Goal: Information Seeking & Learning: Find specific page/section

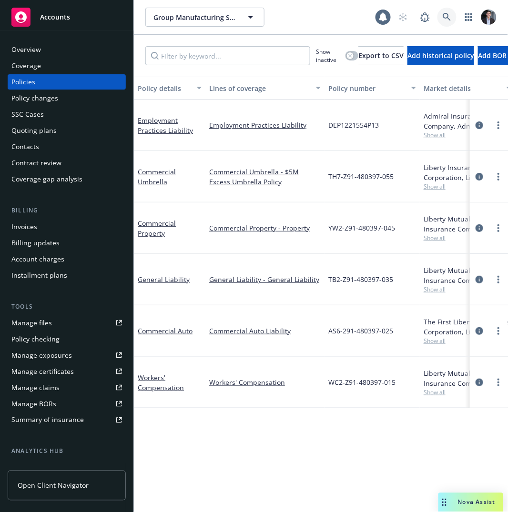
click at [454, 17] on link at bounding box center [446, 17] width 19 height 19
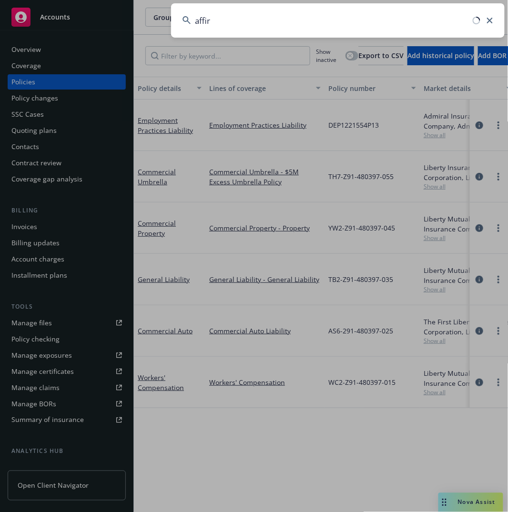
type input "affirm"
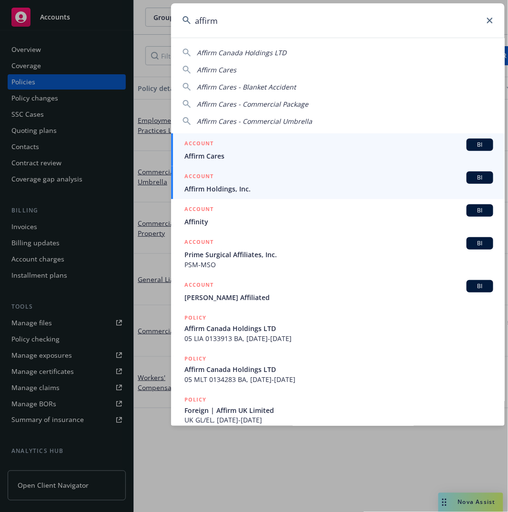
click at [263, 182] on div "ACCOUNT BI" at bounding box center [338, 178] width 309 height 12
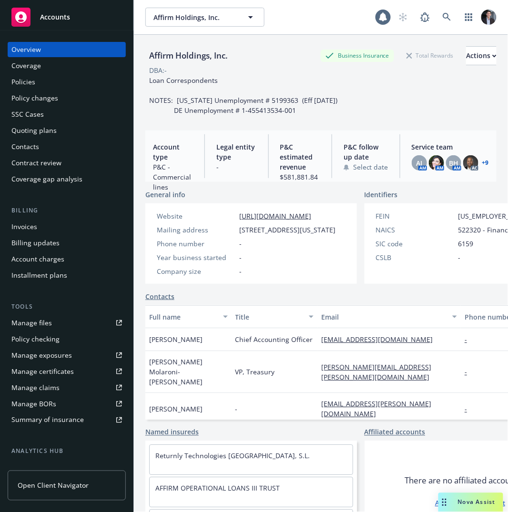
click at [8, 84] on link "Policies" at bounding box center [67, 81] width 118 height 15
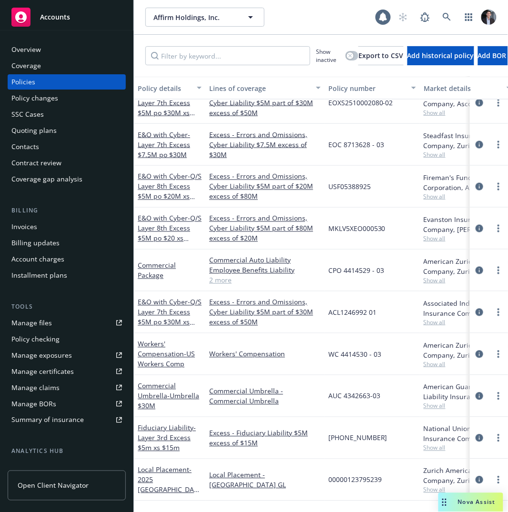
scroll to position [55, 0]
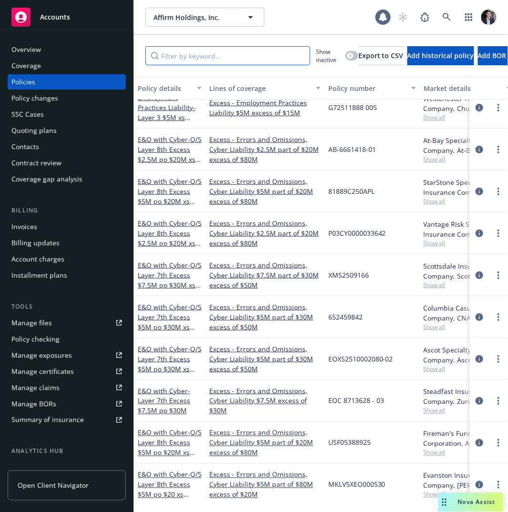
click at [248, 60] on input "Filter by keyword..." at bounding box center [227, 55] width 165 height 19
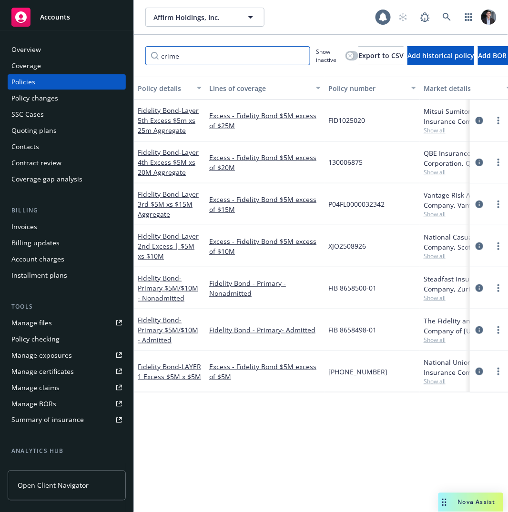
scroll to position [0, 0]
type input "crime"
click at [158, 119] on span "- Layer 5th Excess $5m xs 25m Aggregate" at bounding box center [168, 120] width 61 height 29
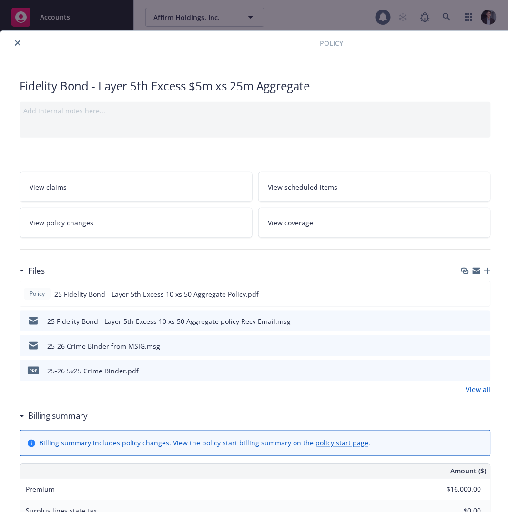
scroll to position [0, 155]
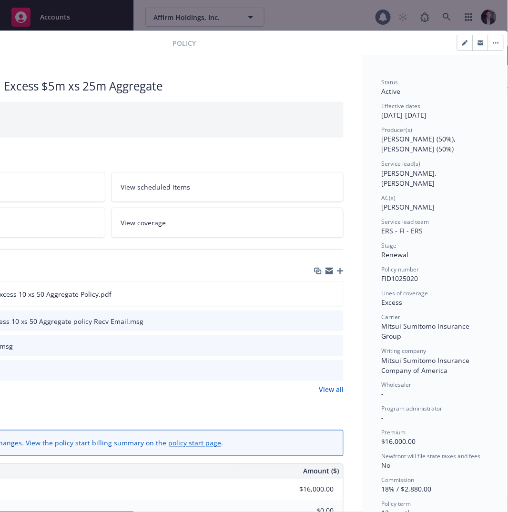
click at [462, 40] on icon "button" at bounding box center [465, 43] width 6 height 6
select select "RENEWAL"
select select "12"
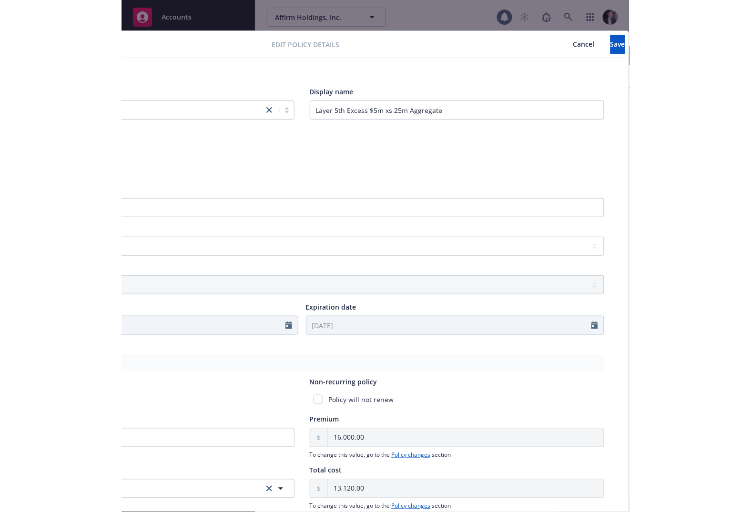
scroll to position [0, 0]
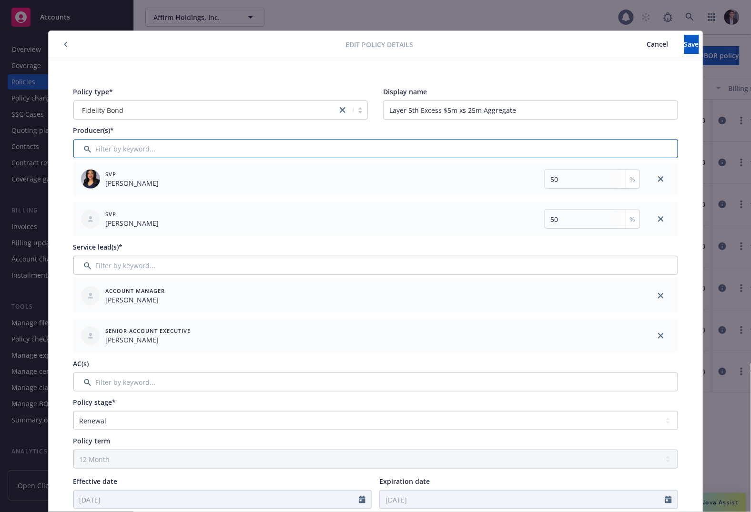
click at [271, 155] on input "Filter by keyword..." at bounding box center [375, 148] width 605 height 19
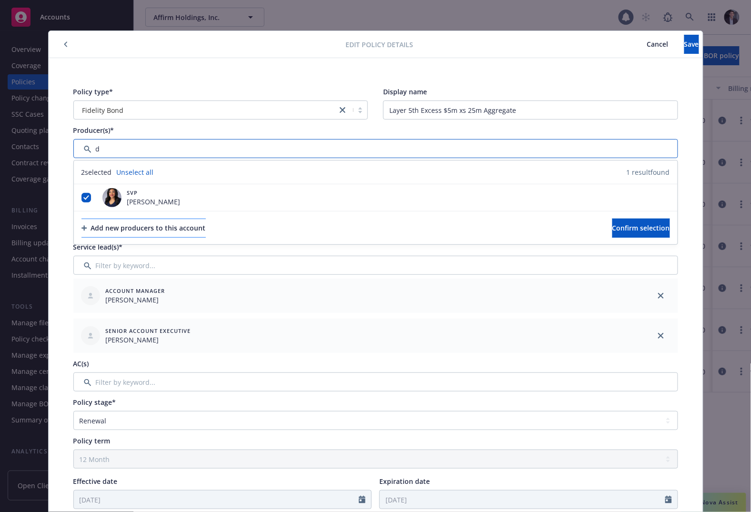
type input "d"
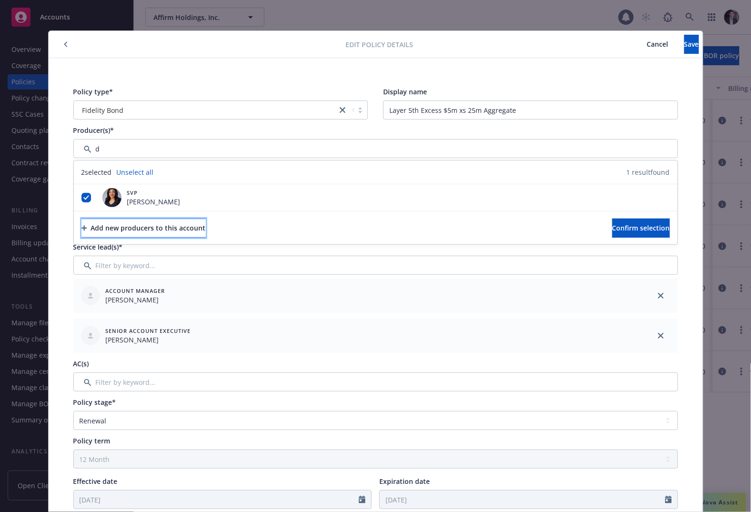
click at [206, 224] on div "Add new producers to this account" at bounding box center [143, 228] width 124 height 18
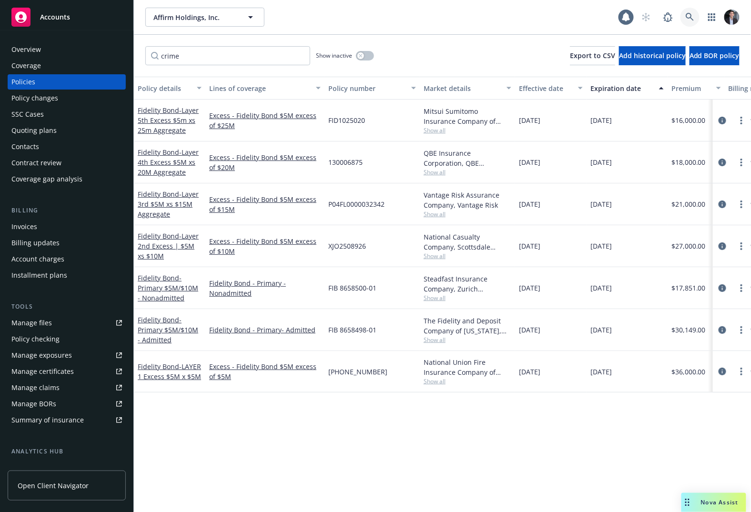
click at [507, 15] on icon at bounding box center [690, 17] width 9 height 9
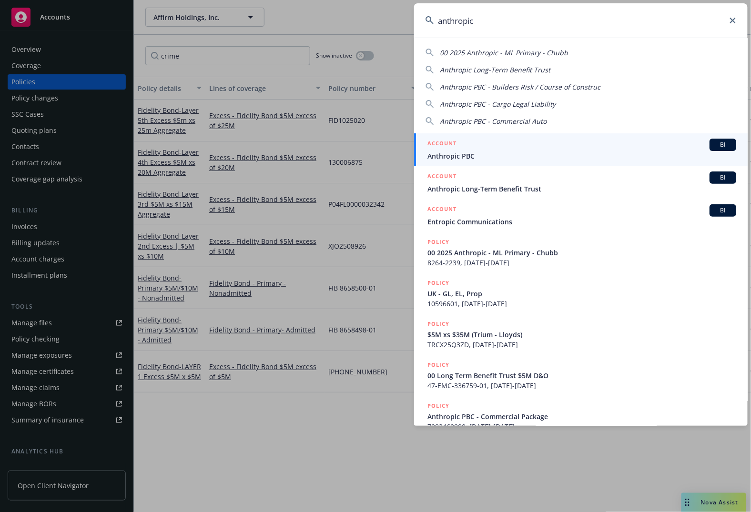
type input "anthropic"
click at [507, 153] on span "Anthropic PBC" at bounding box center [581, 156] width 309 height 10
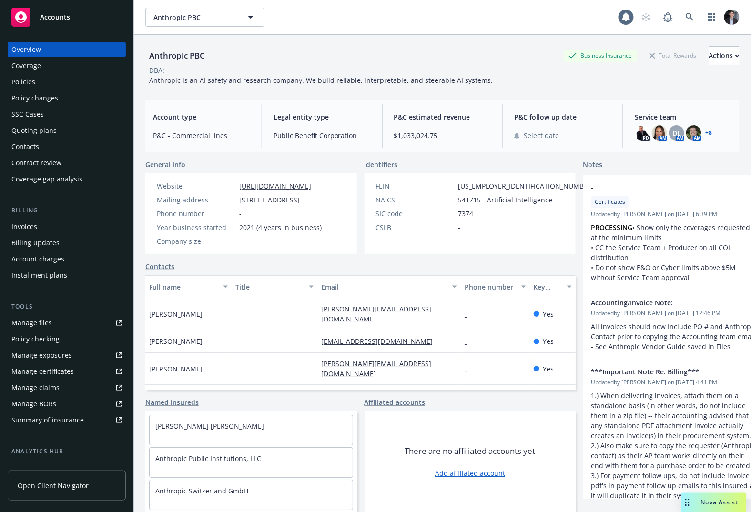
click at [52, 80] on div "Policies" at bounding box center [66, 81] width 111 height 15
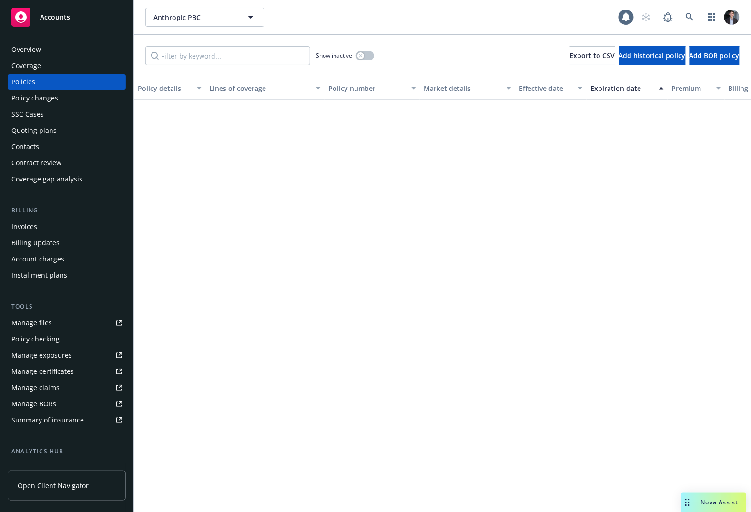
scroll to position [596, 0]
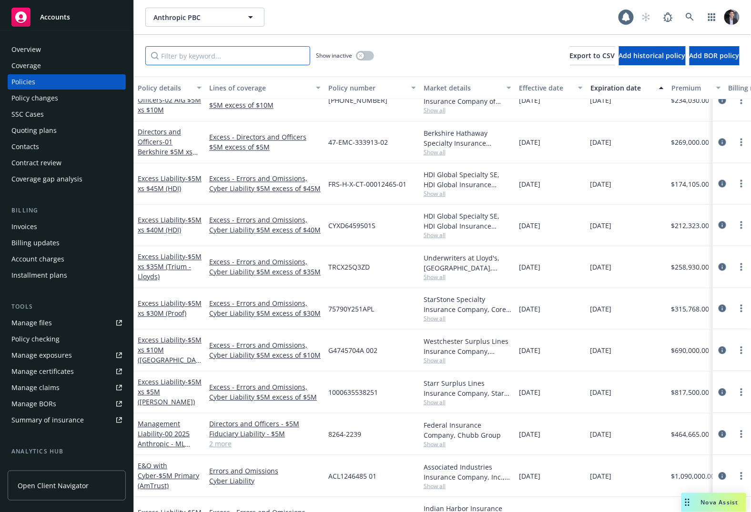
click at [280, 63] on input "Filter by keyword..." at bounding box center [227, 55] width 165 height 19
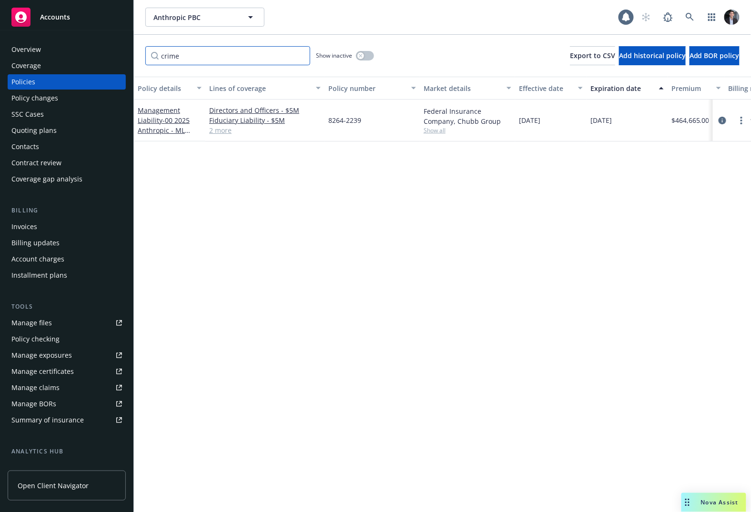
type input "crime"
click at [220, 132] on link "2 more" at bounding box center [264, 130] width 111 height 10
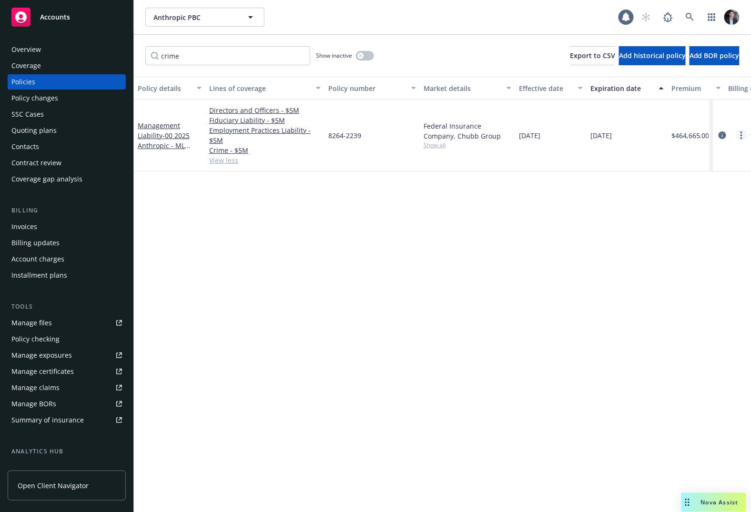
click at [507, 135] on link "more" at bounding box center [741, 135] width 11 height 11
click at [507, 135] on icon "circleInformation" at bounding box center [722, 135] width 8 height 8
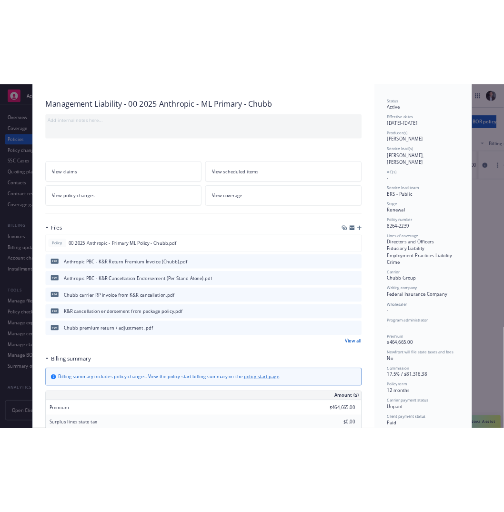
scroll to position [59, 0]
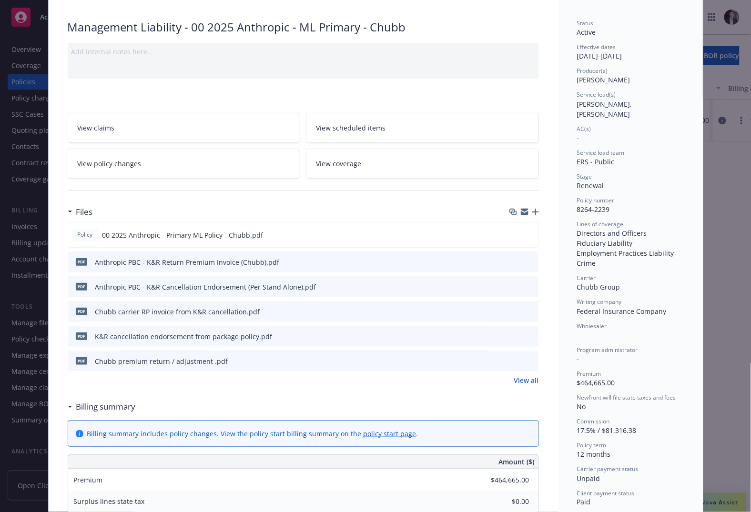
click at [507, 266] on div "Policy Management Liability - 00 2025 Anthropic - ML Primary - Chubb Add intern…" at bounding box center [375, 256] width 751 height 512
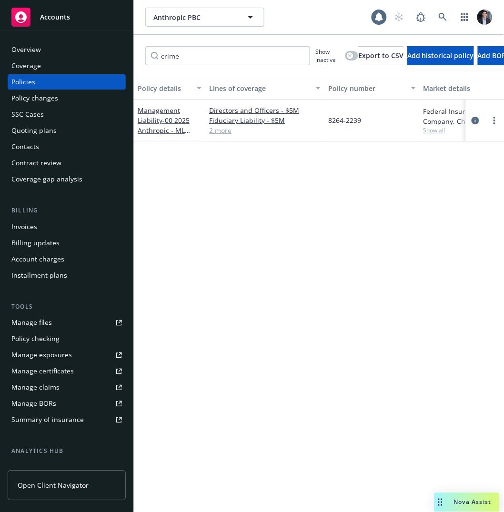
click at [57, 82] on div "Policies" at bounding box center [66, 81] width 111 height 15
click at [40, 43] on div "Overview" at bounding box center [66, 49] width 111 height 15
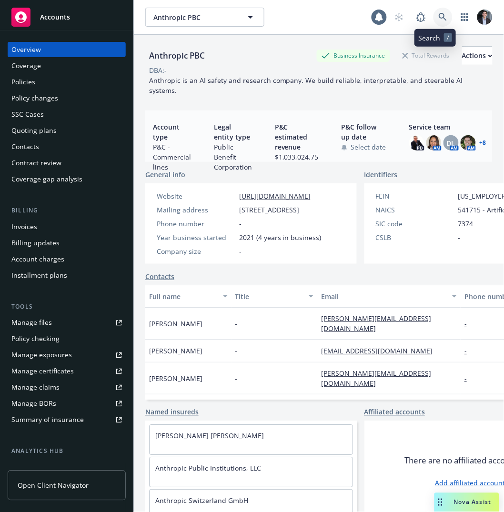
click at [443, 14] on link at bounding box center [443, 17] width 19 height 19
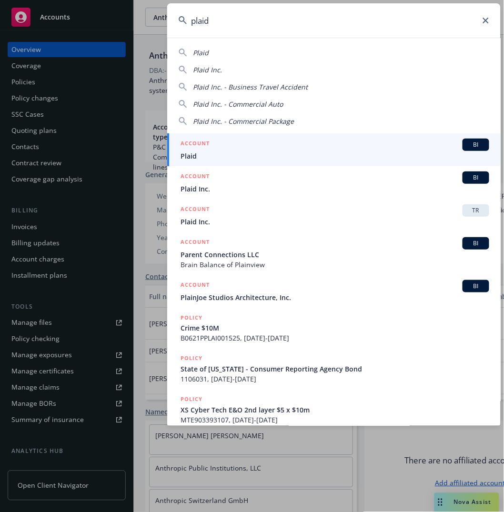
type input "plaid"
click at [236, 144] on div "ACCOUNT BI" at bounding box center [335, 145] width 309 height 12
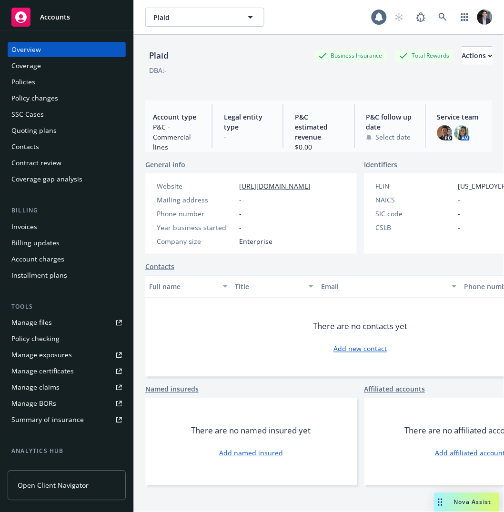
click at [71, 86] on div "Policies" at bounding box center [66, 81] width 111 height 15
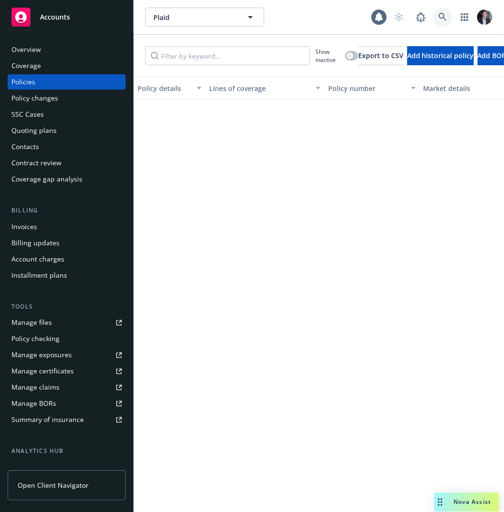
click at [445, 11] on link at bounding box center [443, 17] width 19 height 19
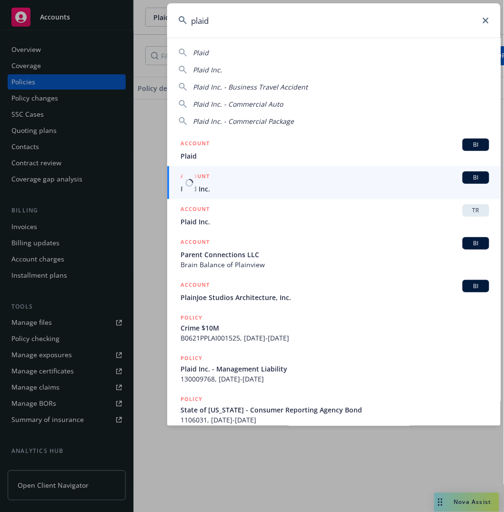
type input "plaid"
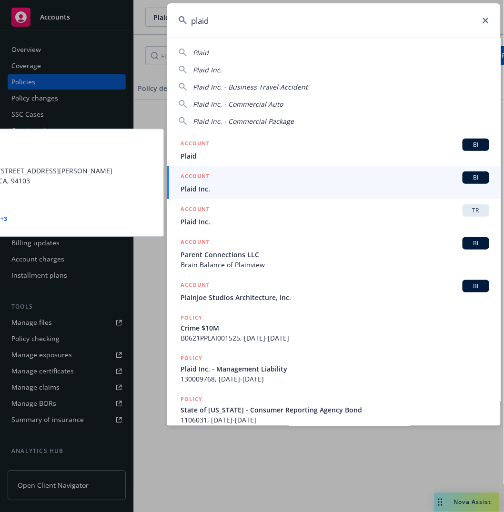
click at [275, 178] on div "ACCOUNT BI" at bounding box center [335, 178] width 309 height 12
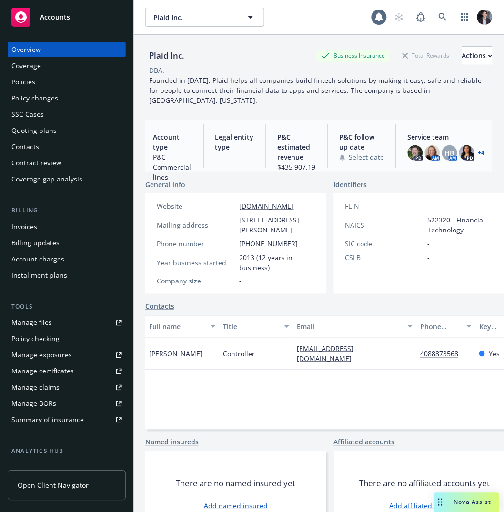
click at [32, 80] on div "Policies" at bounding box center [23, 81] width 24 height 15
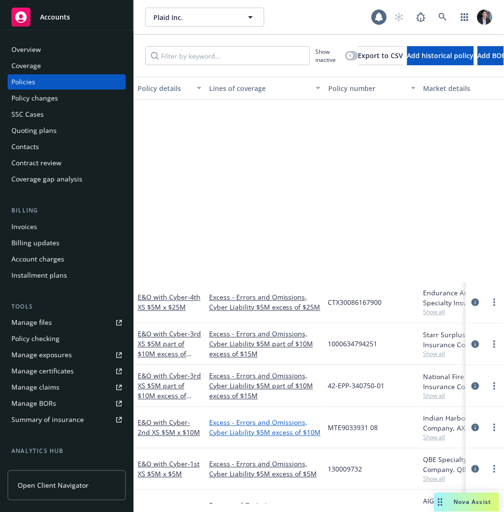
scroll to position [279, 0]
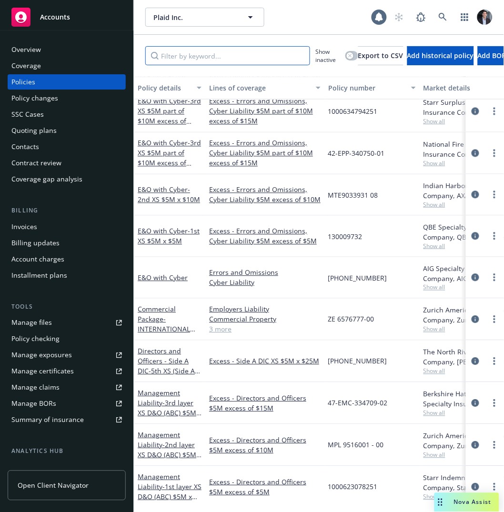
click at [249, 51] on input "Filter by keyword..." at bounding box center [227, 55] width 165 height 19
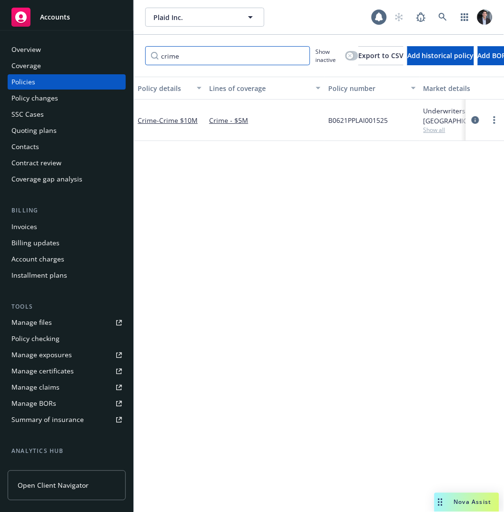
type input "crime"
click at [483, 121] on div at bounding box center [485, 119] width 30 height 11
click at [481, 121] on link "circleInformation" at bounding box center [475, 119] width 11 height 11
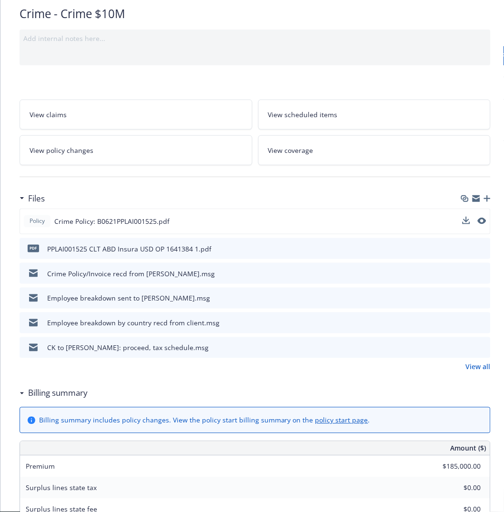
scroll to position [73, 0]
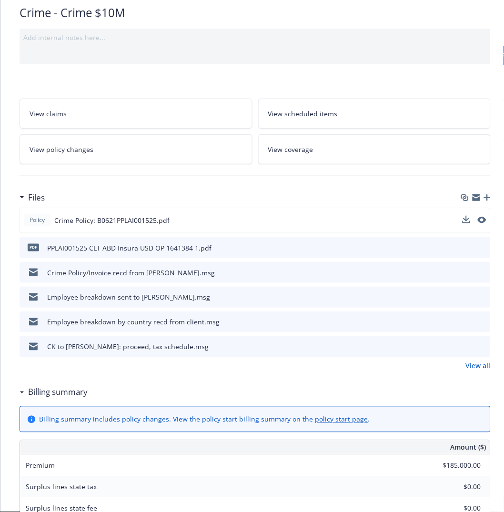
click at [331, 221] on div "Policy Crime Policy: B0621PPLAI001525.pdf" at bounding box center [255, 221] width 471 height 26
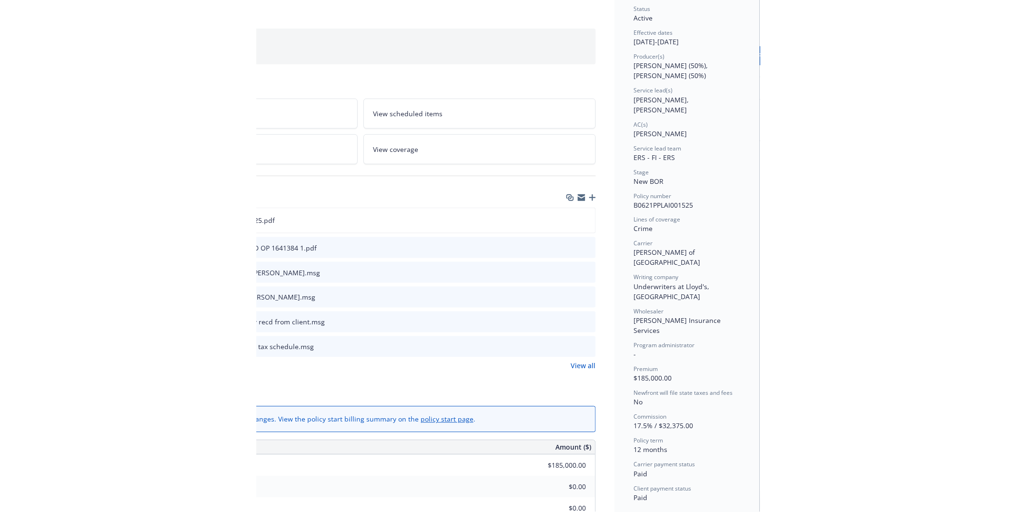
scroll to position [73, 159]
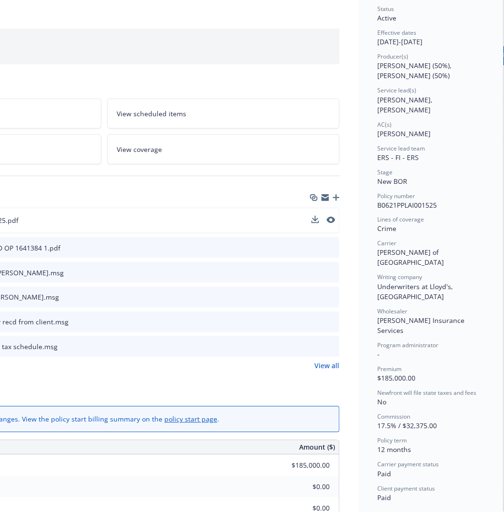
click at [316, 218] on div at bounding box center [324, 221] width 24 height 10
click at [326, 218] on icon "preview file" at bounding box center [330, 220] width 9 height 7
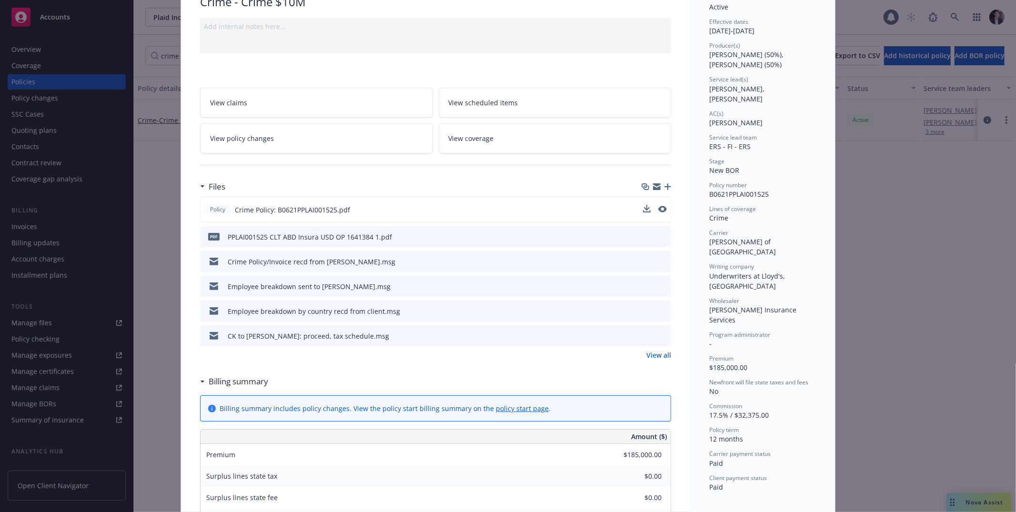
scroll to position [94, 0]
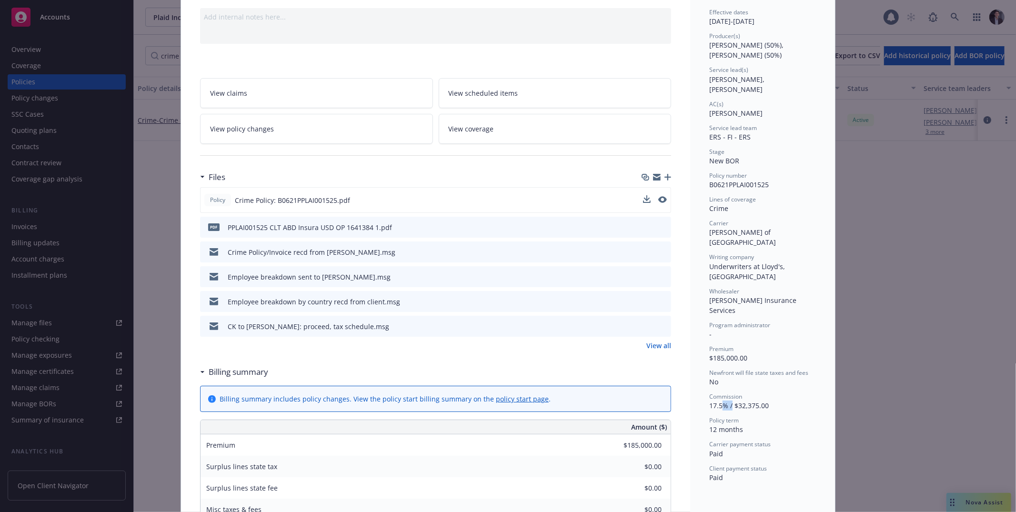
drag, startPoint x: 725, startPoint y: 364, endPoint x: 709, endPoint y: 365, distance: 15.8
click at [507, 401] on span "17.5% / $32,375.00" at bounding box center [739, 405] width 60 height 9
drag, startPoint x: 704, startPoint y: 365, endPoint x: 782, endPoint y: 364, distance: 77.7
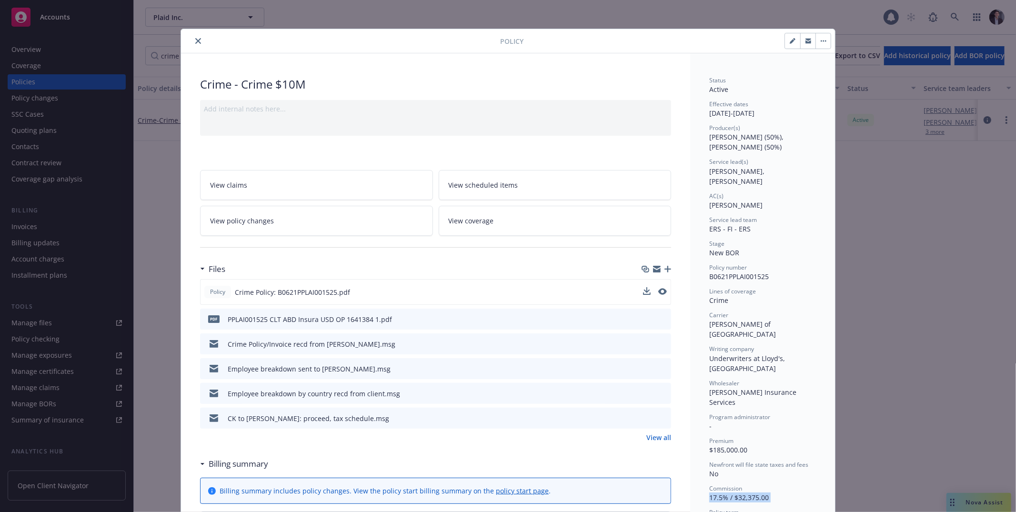
scroll to position [0, 0]
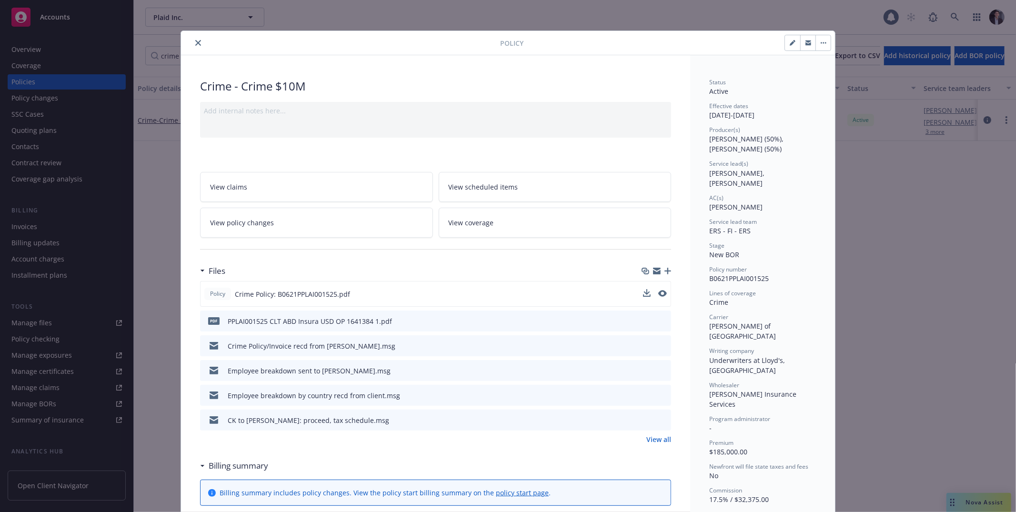
click at [507, 114] on div "Effective dates 04/30/2025 - 04/30/2026" at bounding box center [762, 111] width 107 height 18
drag, startPoint x: 738, startPoint y: 114, endPoint x: 697, endPoint y: 115, distance: 41.0
click at [507, 390] on span "Miller Insurance Services" at bounding box center [753, 399] width 89 height 19
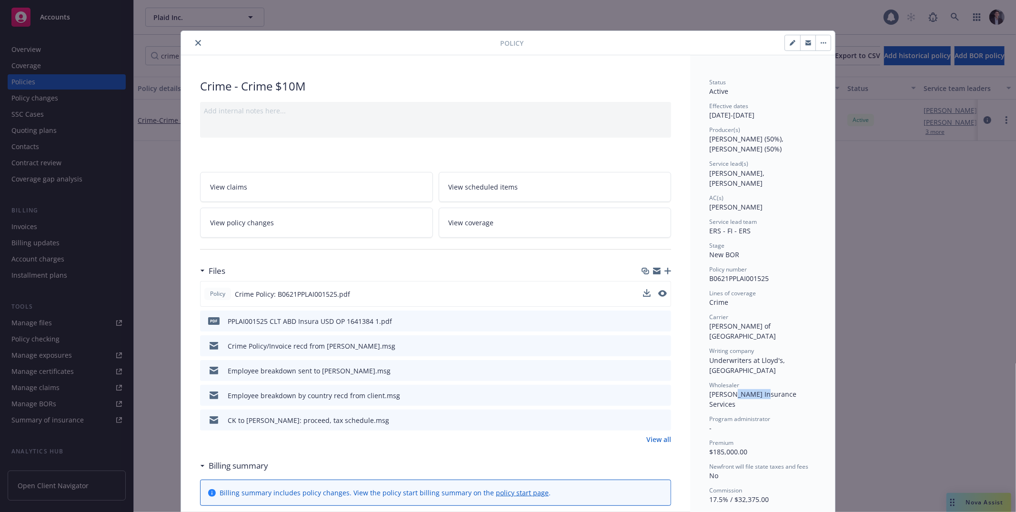
click at [507, 390] on span "Miller Insurance Services" at bounding box center [753, 399] width 89 height 19
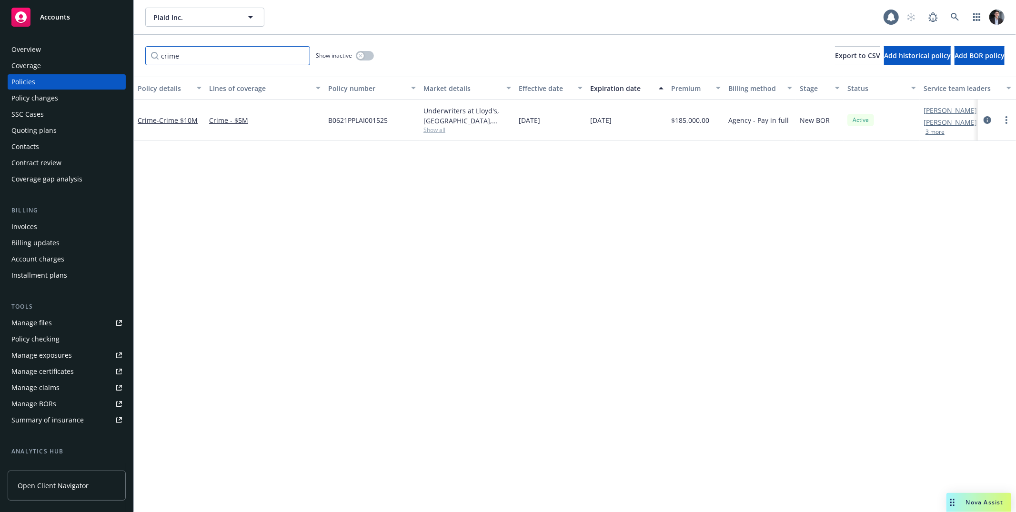
click at [199, 55] on input "crime" at bounding box center [227, 55] width 165 height 19
click at [301, 52] on input "crime" at bounding box center [227, 55] width 165 height 19
click at [301, 54] on input "crime" at bounding box center [227, 55] width 165 height 19
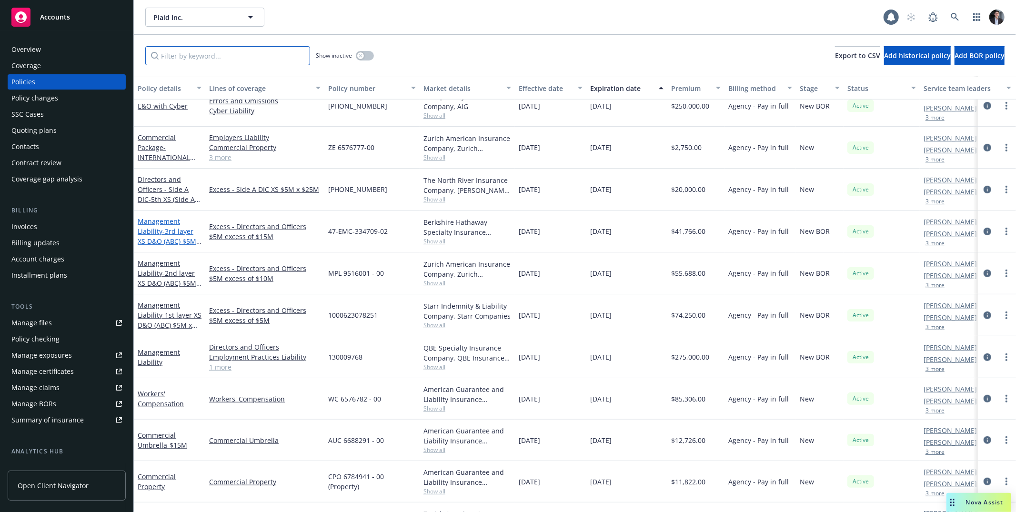
scroll to position [432, 0]
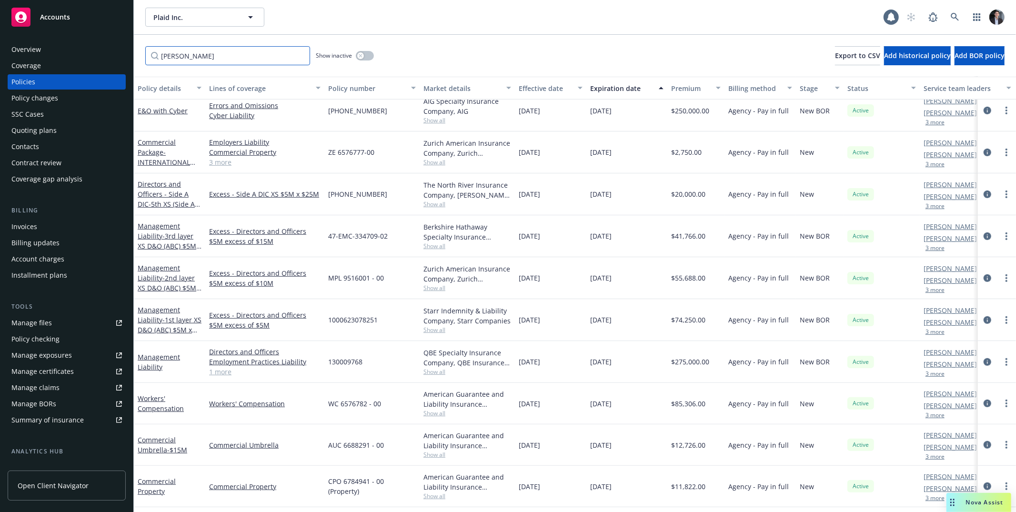
type input "crime"
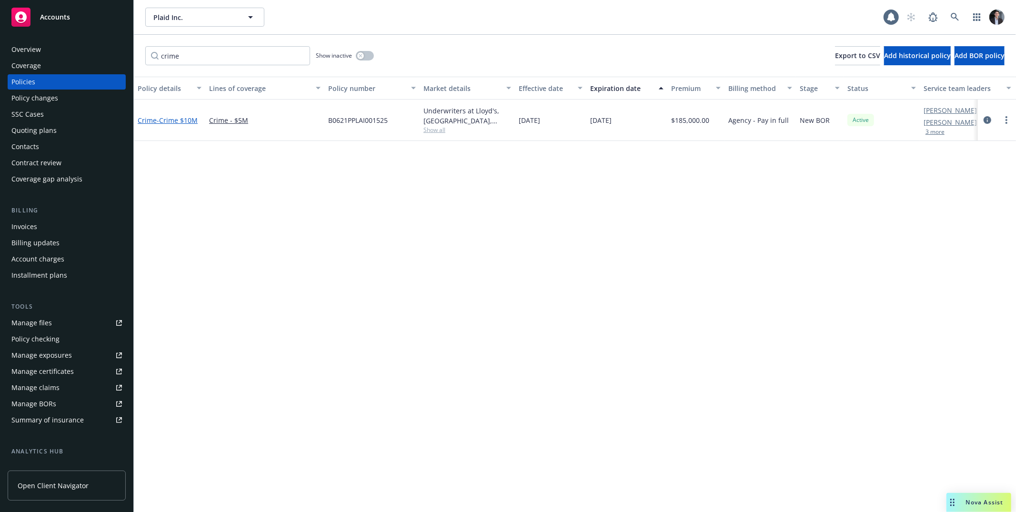
click at [187, 117] on span "- Crime $10M" at bounding box center [177, 120] width 41 height 9
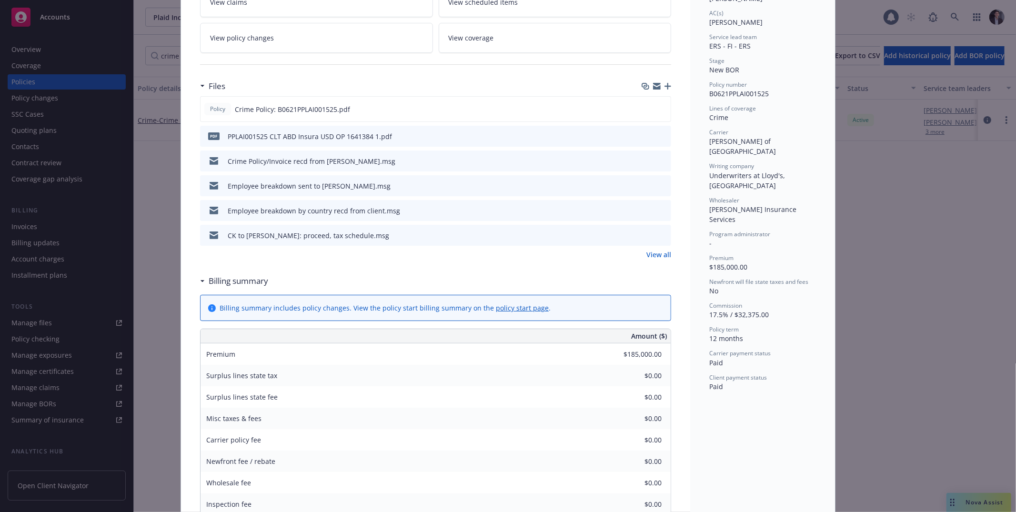
scroll to position [175, 0]
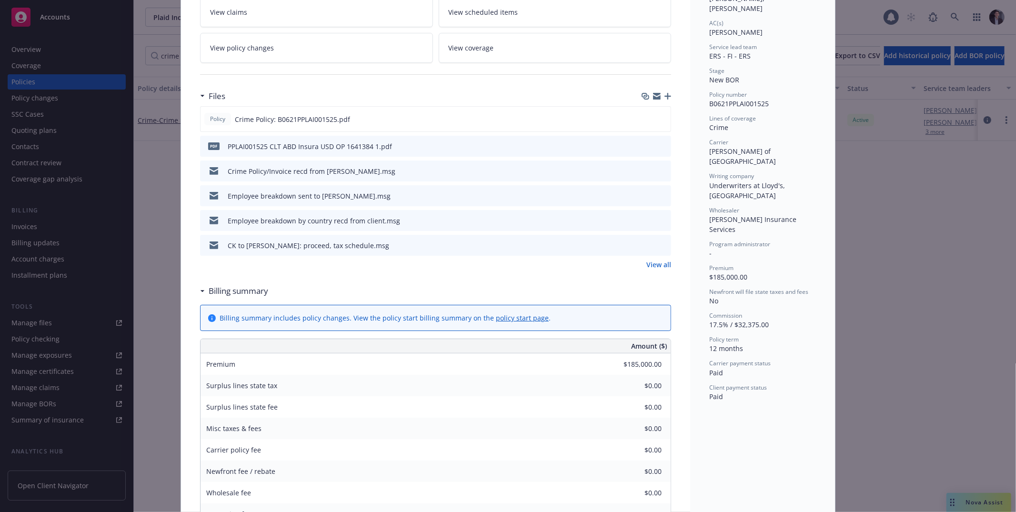
click at [507, 215] on span "Miller Insurance Services" at bounding box center [753, 224] width 89 height 19
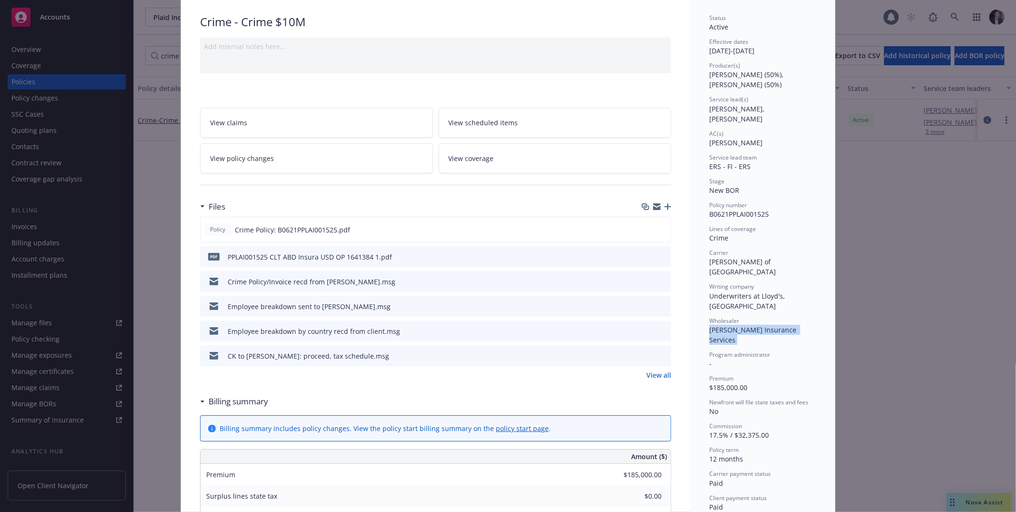
scroll to position [80, 0]
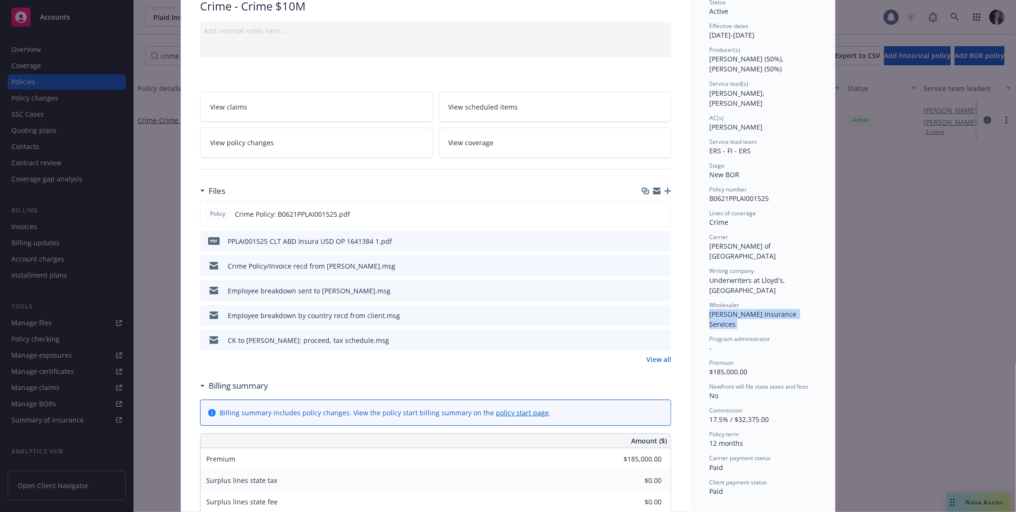
click at [507, 310] on span "Miller Insurance Services" at bounding box center [753, 319] width 89 height 19
drag, startPoint x: 726, startPoint y: 381, endPoint x: 699, endPoint y: 380, distance: 26.2
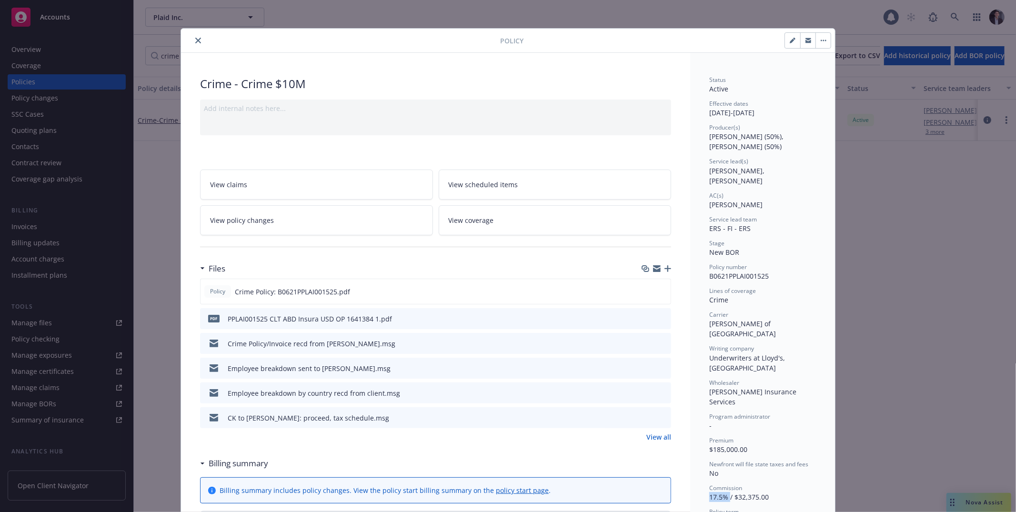
scroll to position [0, 0]
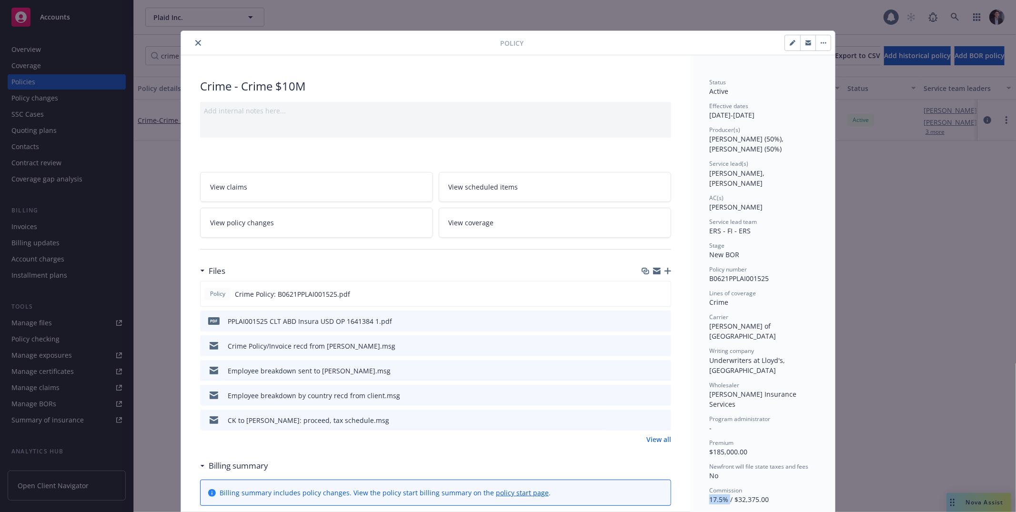
click at [507, 45] on icon "button" at bounding box center [792, 43] width 5 height 5
select select "NEW_BOR"
select select "12"
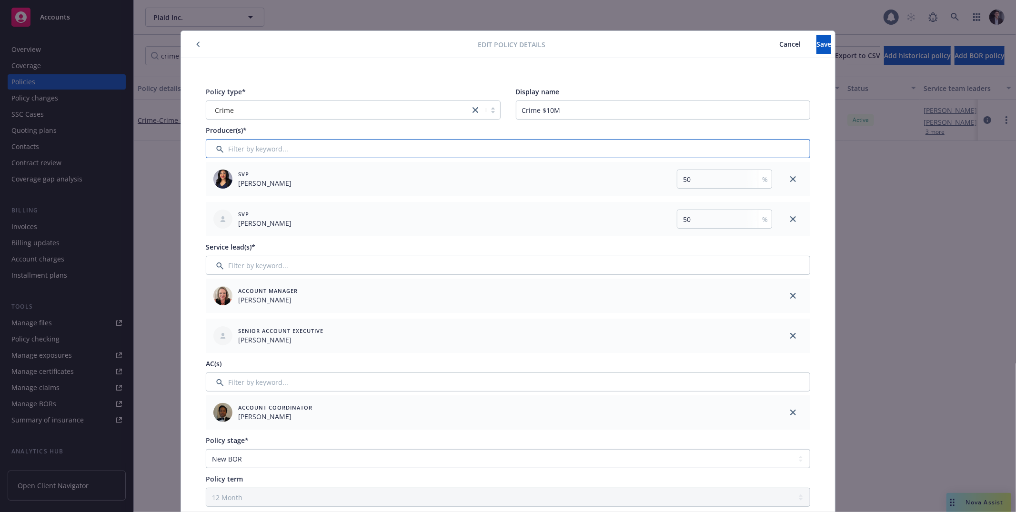
click at [422, 143] on input "Filter by keyword..." at bounding box center [508, 148] width 605 height 19
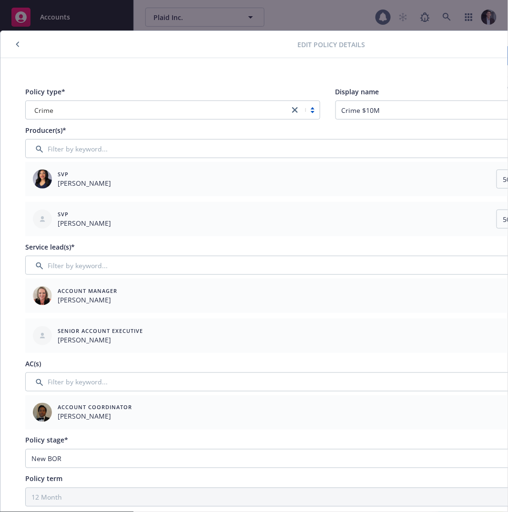
click at [411, 32] on div "Edit policy details Cancel Save" at bounding box center [327, 44] width 654 height 27
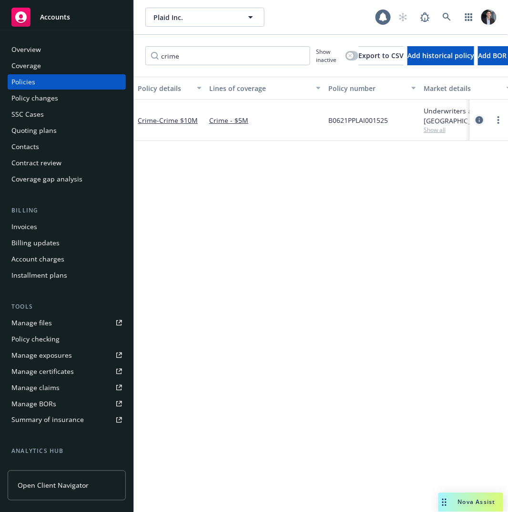
click at [474, 115] on link "circleInformation" at bounding box center [479, 119] width 11 height 11
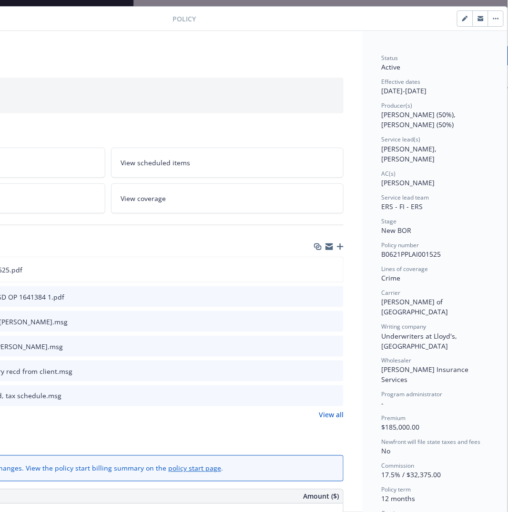
scroll to position [0, 155]
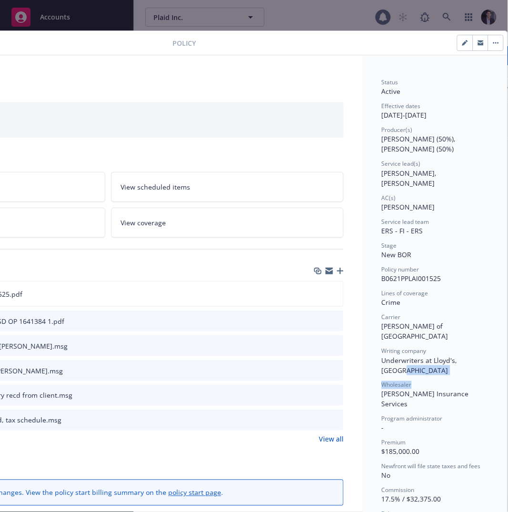
drag, startPoint x: 421, startPoint y: 347, endPoint x: 438, endPoint y: 359, distance: 21.3
click at [431, 354] on div "Status Active Effective dates 04/30/2025 - 04/30/2026 Producer(s) John McCall (…" at bounding box center [435, 327] width 107 height 498
click at [452, 381] on div "Wholesaler Miller Insurance Services" at bounding box center [435, 395] width 107 height 28
drag, startPoint x: 452, startPoint y: 364, endPoint x: 393, endPoint y: 340, distance: 63.5
click at [393, 340] on div "Status Active Effective dates 04/30/2025 - 04/30/2026 Producer(s) John McCall (…" at bounding box center [435, 327] width 107 height 498
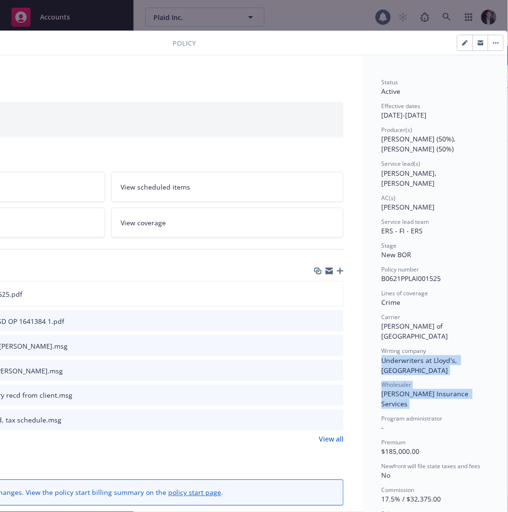
click at [393, 356] on span "Underwriters at Lloyd's, London" at bounding box center [421, 365] width 78 height 19
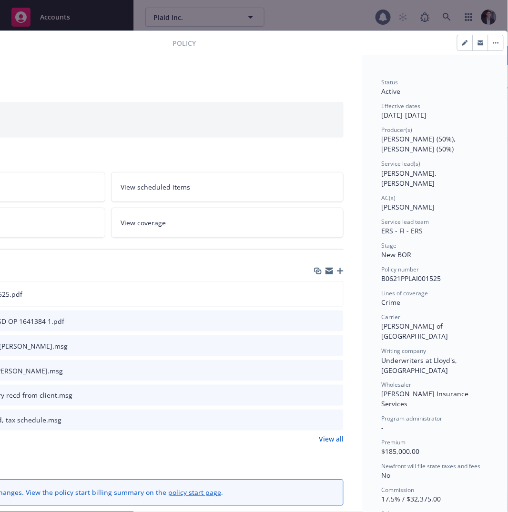
click at [393, 356] on span "Underwriters at Lloyd's, London" at bounding box center [421, 365] width 78 height 19
drag, startPoint x: 393, startPoint y: 342, endPoint x: 434, endPoint y: 356, distance: 44.0
click at [419, 348] on div "Status Active Effective dates 04/30/2025 - 04/30/2026 Producer(s) John McCall (…" at bounding box center [435, 327] width 107 height 498
click at [435, 381] on div "Wholesaler" at bounding box center [435, 385] width 107 height 8
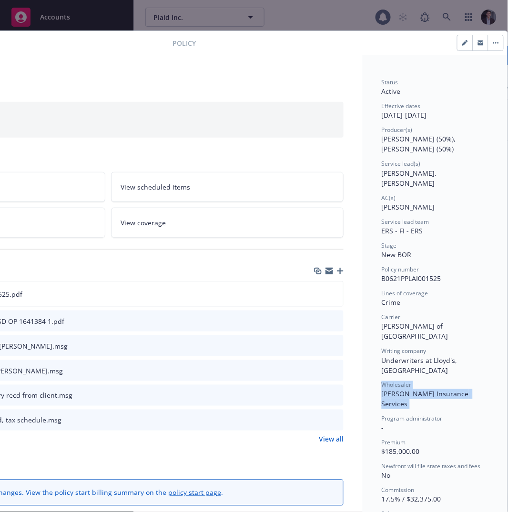
drag, startPoint x: 435, startPoint y: 357, endPoint x: 441, endPoint y: 361, distance: 7.1
click at [440, 381] on div "Wholesaler Miller Insurance Services" at bounding box center [435, 395] width 107 height 28
click at [441, 390] on span "Miller Insurance Services" at bounding box center [426, 399] width 89 height 19
drag, startPoint x: 441, startPoint y: 361, endPoint x: 435, endPoint y: 349, distance: 13.6
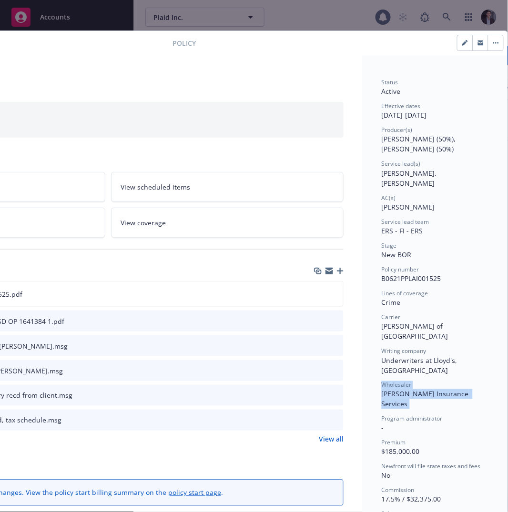
click at [435, 349] on div "Status Active Effective dates 04/30/2025 - 04/30/2026 Producer(s) John McCall (…" at bounding box center [435, 327] width 107 height 498
drag, startPoint x: 435, startPoint y: 349, endPoint x: 453, endPoint y: 372, distance: 29.2
click at [453, 372] on div "Status Active Effective dates 04/30/2025 - 04/30/2026 Producer(s) John McCall (…" at bounding box center [435, 327] width 107 height 498
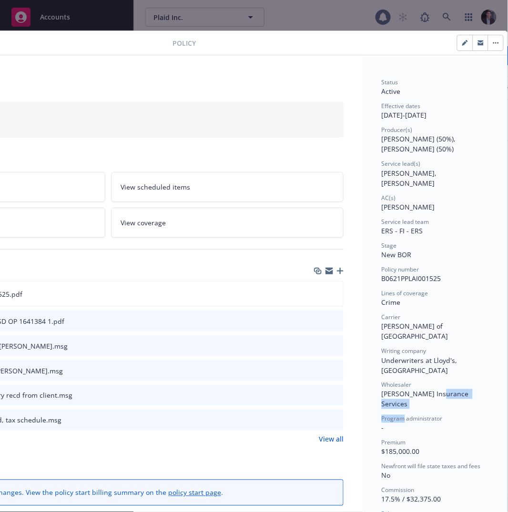
drag, startPoint x: 453, startPoint y: 372, endPoint x: 448, endPoint y: 361, distance: 11.7
click at [448, 362] on div "Status Active Effective dates 04/30/2025 - 04/30/2026 Producer(s) John McCall (…" at bounding box center [435, 327] width 107 height 498
click at [448, 390] on span "Miller Insurance Services" at bounding box center [426, 399] width 89 height 19
click at [451, 381] on div "Wholesaler Miller Insurance Services" at bounding box center [435, 395] width 107 height 28
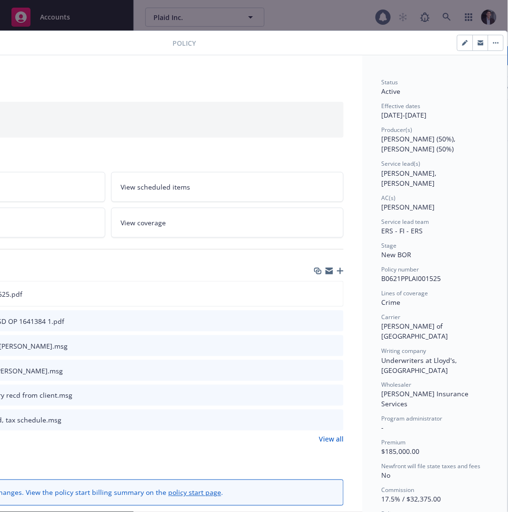
click at [446, 381] on div "Wholesaler" at bounding box center [435, 385] width 107 height 8
click at [448, 381] on div "Wholesaler" at bounding box center [435, 385] width 107 height 8
drag, startPoint x: 448, startPoint y: 357, endPoint x: 442, endPoint y: 350, distance: 9.8
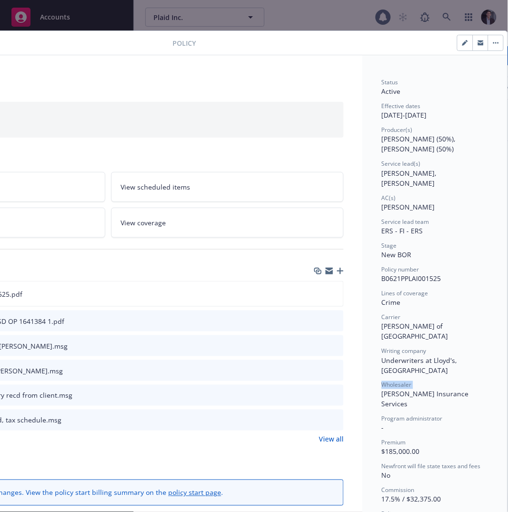
click at [442, 350] on div "Status Active Effective dates 04/30/2025 - 04/30/2026 Producer(s) John McCall (…" at bounding box center [435, 327] width 107 height 498
click at [443, 351] on div "Status Active Effective dates 04/30/2025 - 04/30/2026 Producer(s) John McCall (…" at bounding box center [435, 327] width 107 height 498
click at [443, 381] on div "Wholesaler" at bounding box center [435, 385] width 107 height 8
drag, startPoint x: 443, startPoint y: 351, endPoint x: 449, endPoint y: 362, distance: 12.4
click at [449, 381] on div "Wholesaler Miller Insurance Services" at bounding box center [435, 395] width 107 height 28
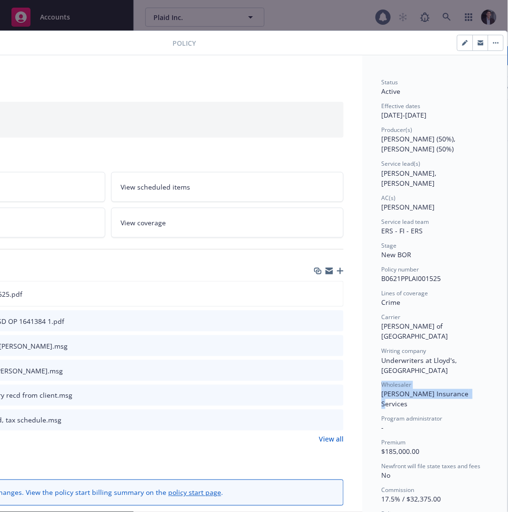
click at [449, 390] on span "Miller Insurance Services" at bounding box center [426, 399] width 89 height 19
drag, startPoint x: 449, startPoint y: 362, endPoint x: 440, endPoint y: 354, distance: 11.5
click at [440, 381] on div "Wholesaler Miller Insurance Services" at bounding box center [435, 395] width 107 height 28
click at [440, 381] on div "Wholesaler" at bounding box center [435, 385] width 107 height 8
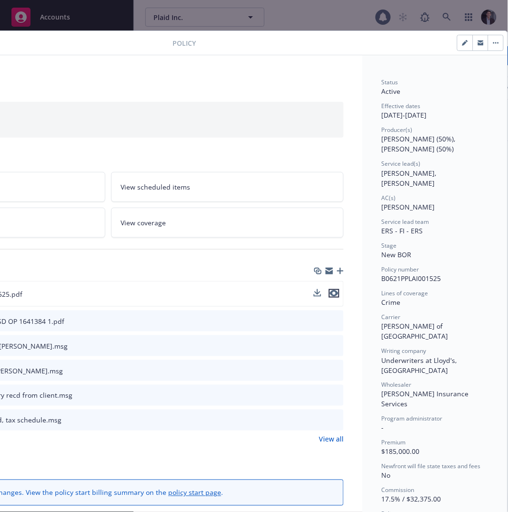
click at [330, 293] on icon "preview file" at bounding box center [334, 293] width 9 height 7
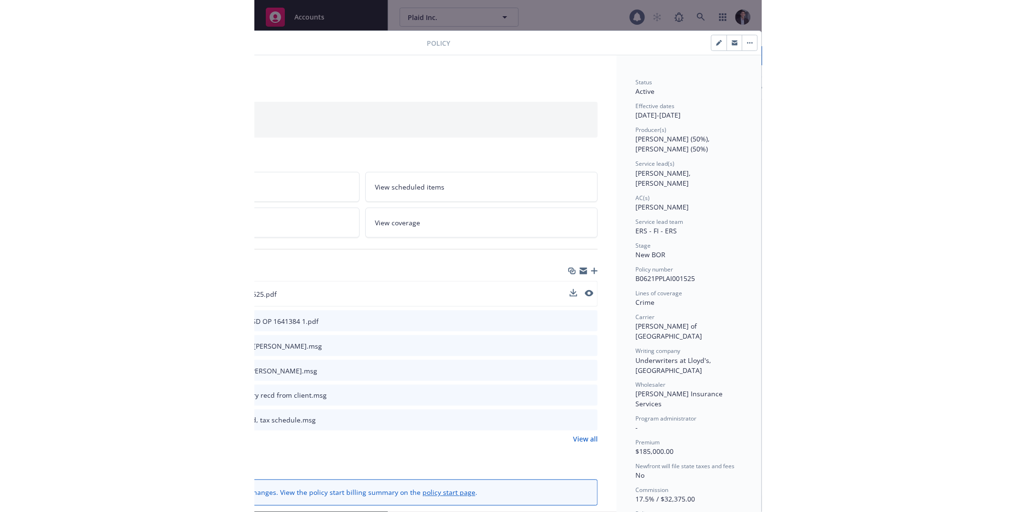
scroll to position [2, 155]
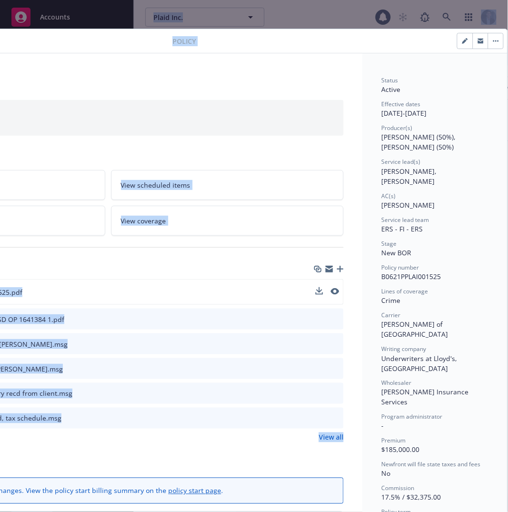
drag, startPoint x: 188, startPoint y: 457, endPoint x: -352, endPoint y: 455, distance: 539.8
click at [0, 455] on html "Accounts Overview Coverage Policies Policy changes SSC Cases Quoting plans Cont…" at bounding box center [254, 256] width 508 height 512
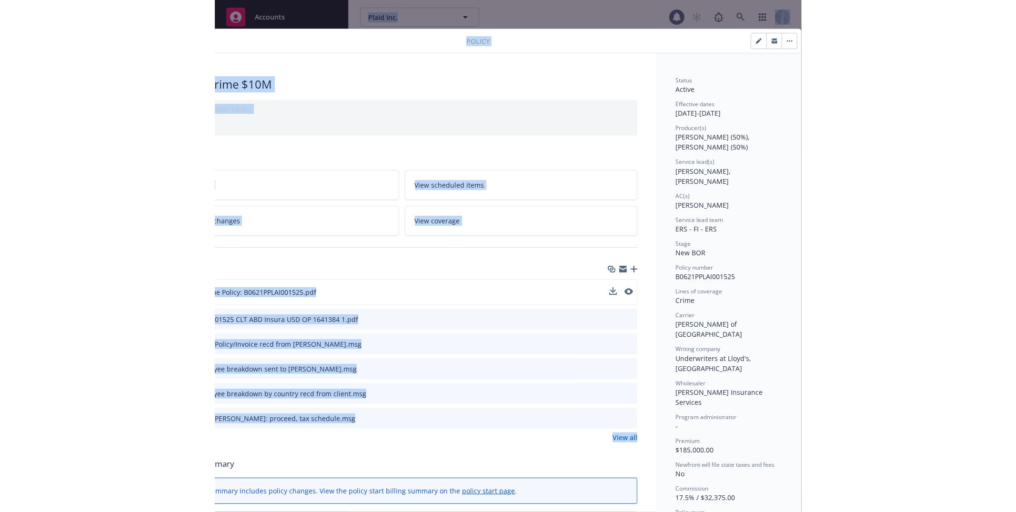
scroll to position [2, 0]
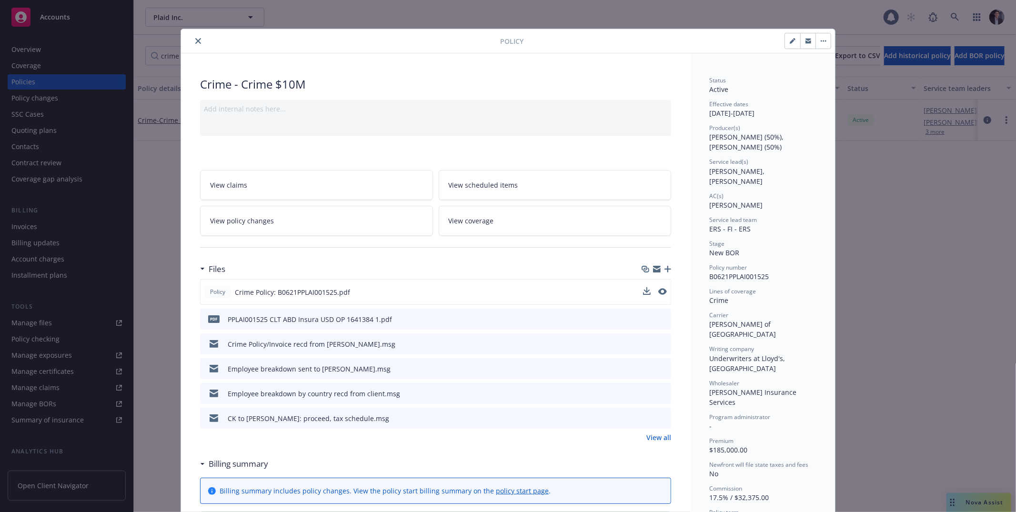
click at [372, 451] on div "Files Policy Crime Policy: B0621PPLAI001525.pdf pdf PPLAI001525 CLT ABD Insura …" at bounding box center [435, 356] width 471 height 195
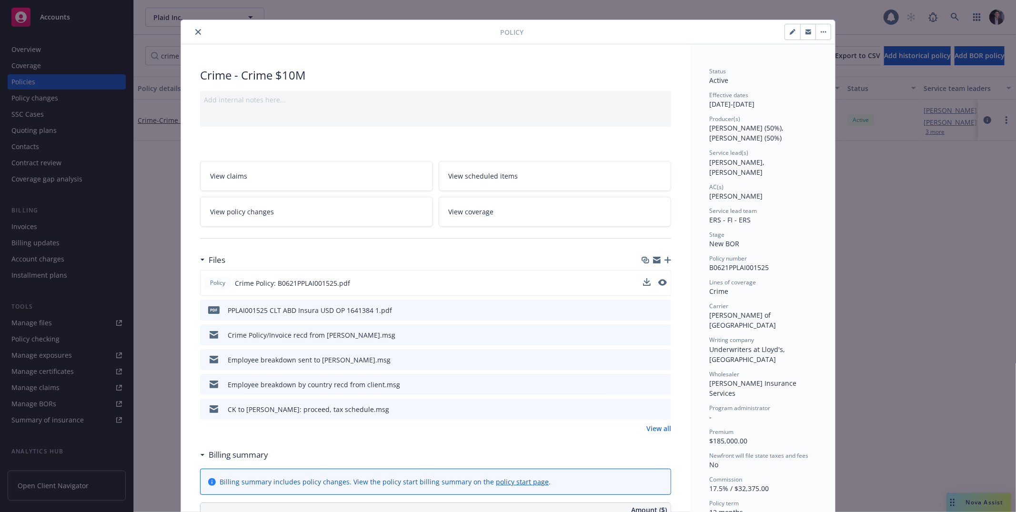
scroll to position [0, 0]
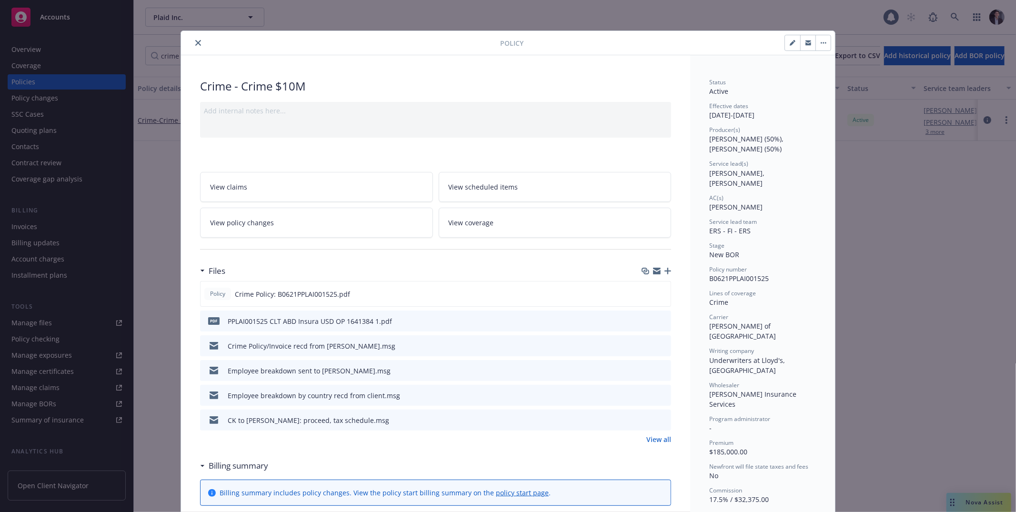
click at [507, 441] on link "View all" at bounding box center [659, 440] width 25 height 10
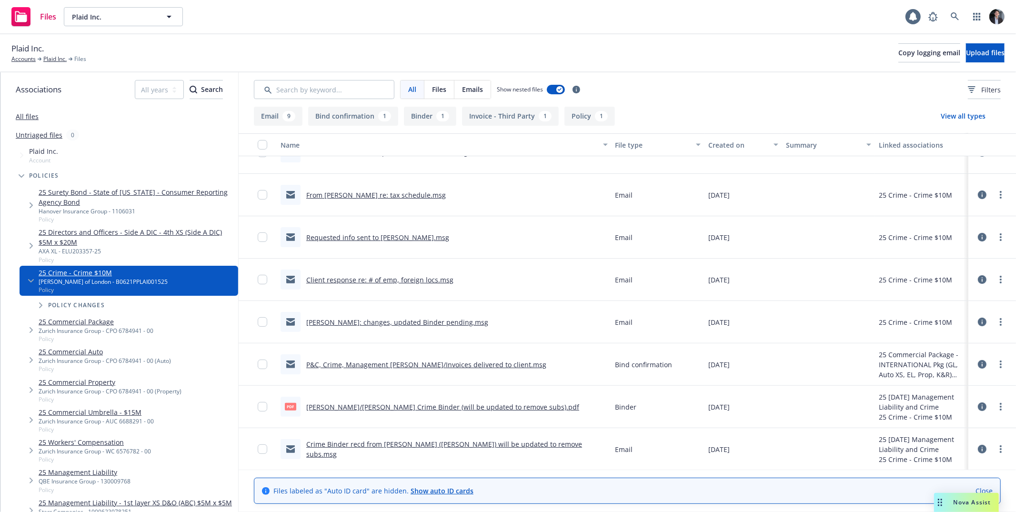
scroll to position [236, 0]
click at [356, 405] on link "[PERSON_NAME]/[PERSON_NAME] Crime Binder (will be updated to remove subs).pdf" at bounding box center [442, 406] width 273 height 9
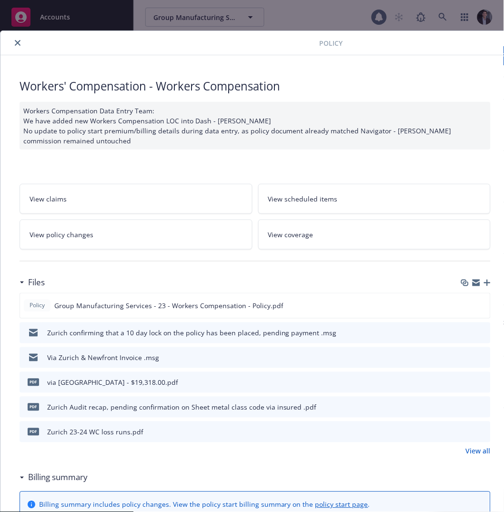
click at [18, 42] on icon "close" at bounding box center [18, 43] width 6 height 6
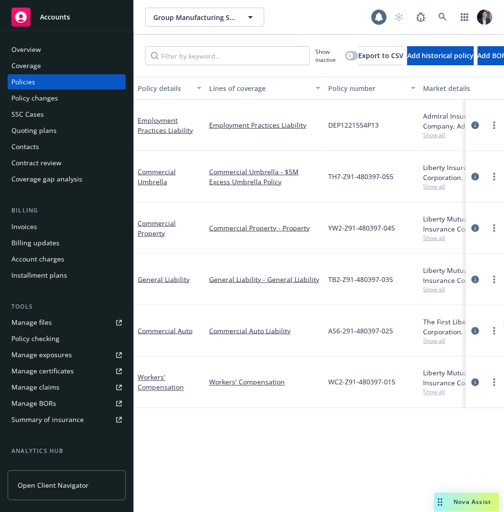
click at [443, 500] on div "Drag to move" at bounding box center [441, 502] width 12 height 19
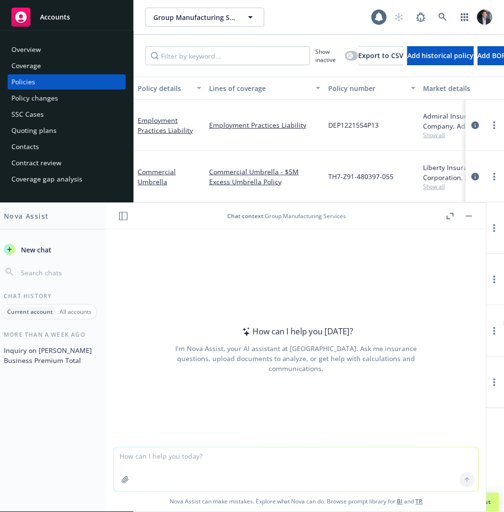
click at [13, 255] on button "New chat" at bounding box center [49, 249] width 99 height 17
click at [342, 172] on span "TH7-Z91-480397-055" at bounding box center [360, 177] width 65 height 10
click at [474, 219] on button "button" at bounding box center [469, 216] width 11 height 11
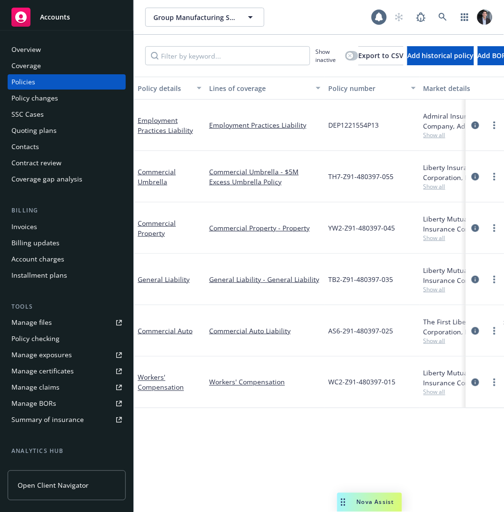
drag, startPoint x: 442, startPoint y: 501, endPoint x: 343, endPoint y: 380, distance: 156.7
click at [344, 381] on body "Accounts Overview Coverage Policies Policy changes SSC Cases Quoting plans Cont…" at bounding box center [252, 256] width 504 height 512
drag, startPoint x: 338, startPoint y: 500, endPoint x: 360, endPoint y: 476, distance: 32.7
click at [371, 481] on body "Accounts Overview Coverage Policies Policy changes SSC Cases Quoting plans Cont…" at bounding box center [252, 256] width 504 height 512
